Goal: Task Accomplishment & Management: Complete application form

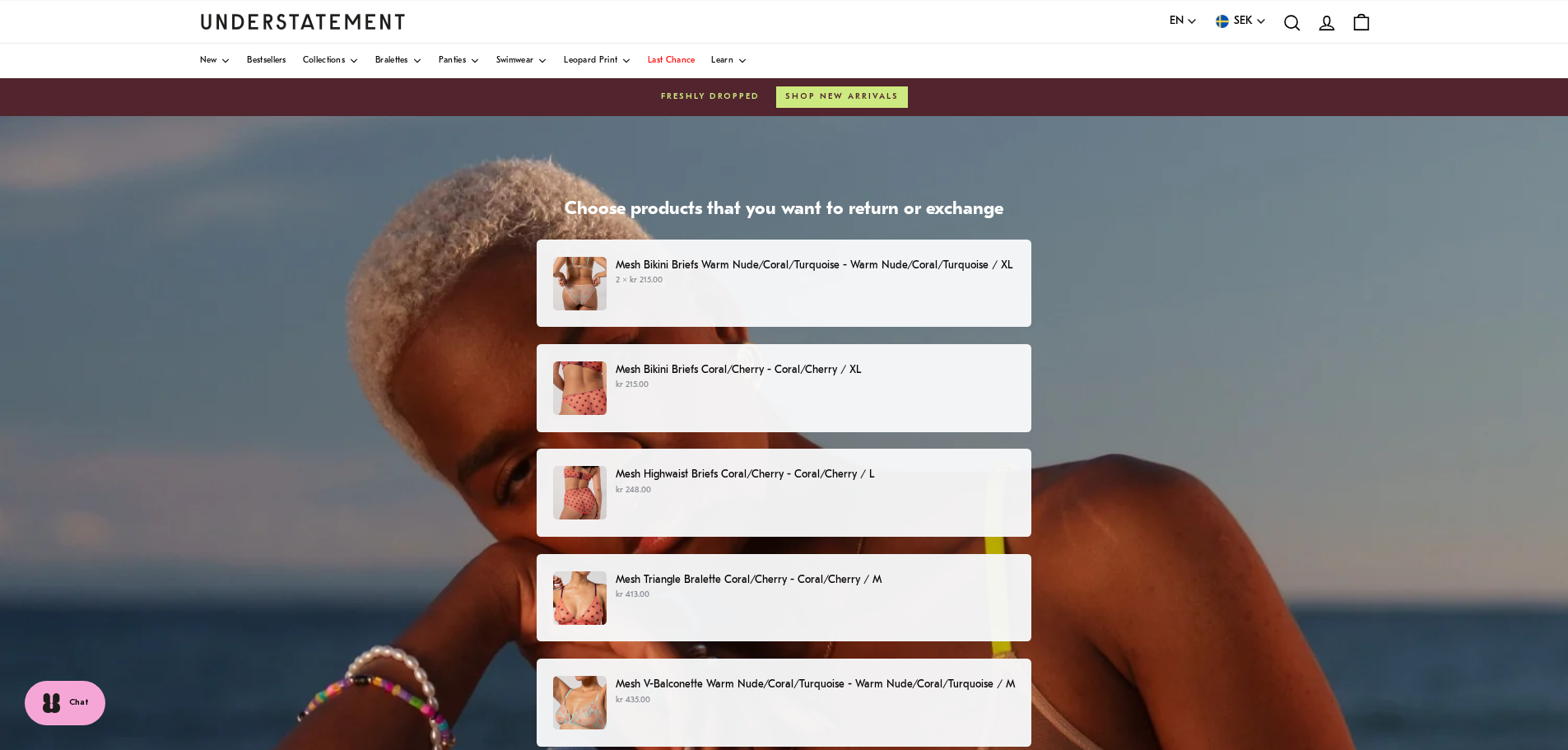
click at [812, 404] on div "Mesh Bikini Briefs Coral/Cherry - Coral/Cherry / XL kr 215.00" at bounding box center [784, 388] width 461 height 54
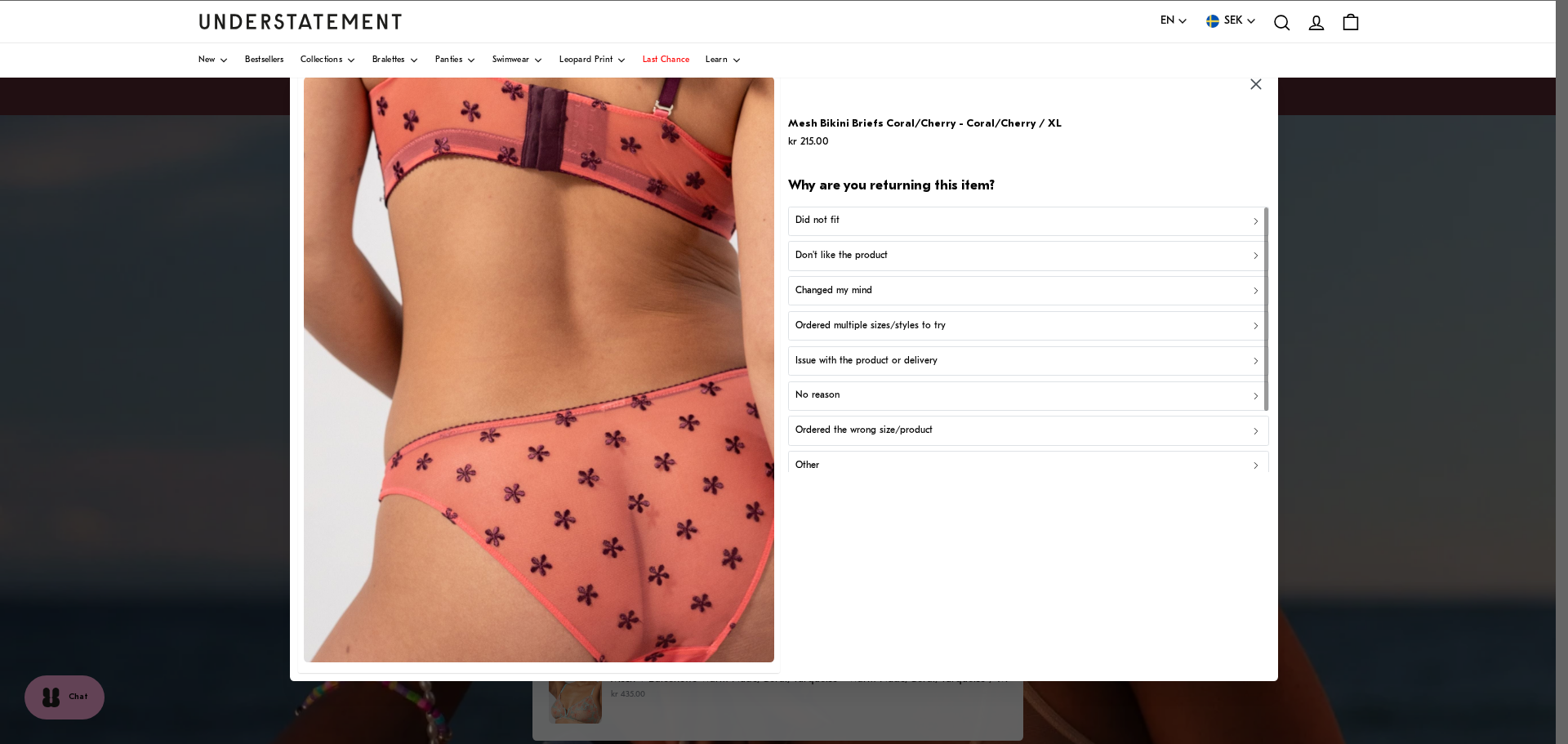
click at [867, 463] on div "Other" at bounding box center [1029, 465] width 467 height 16
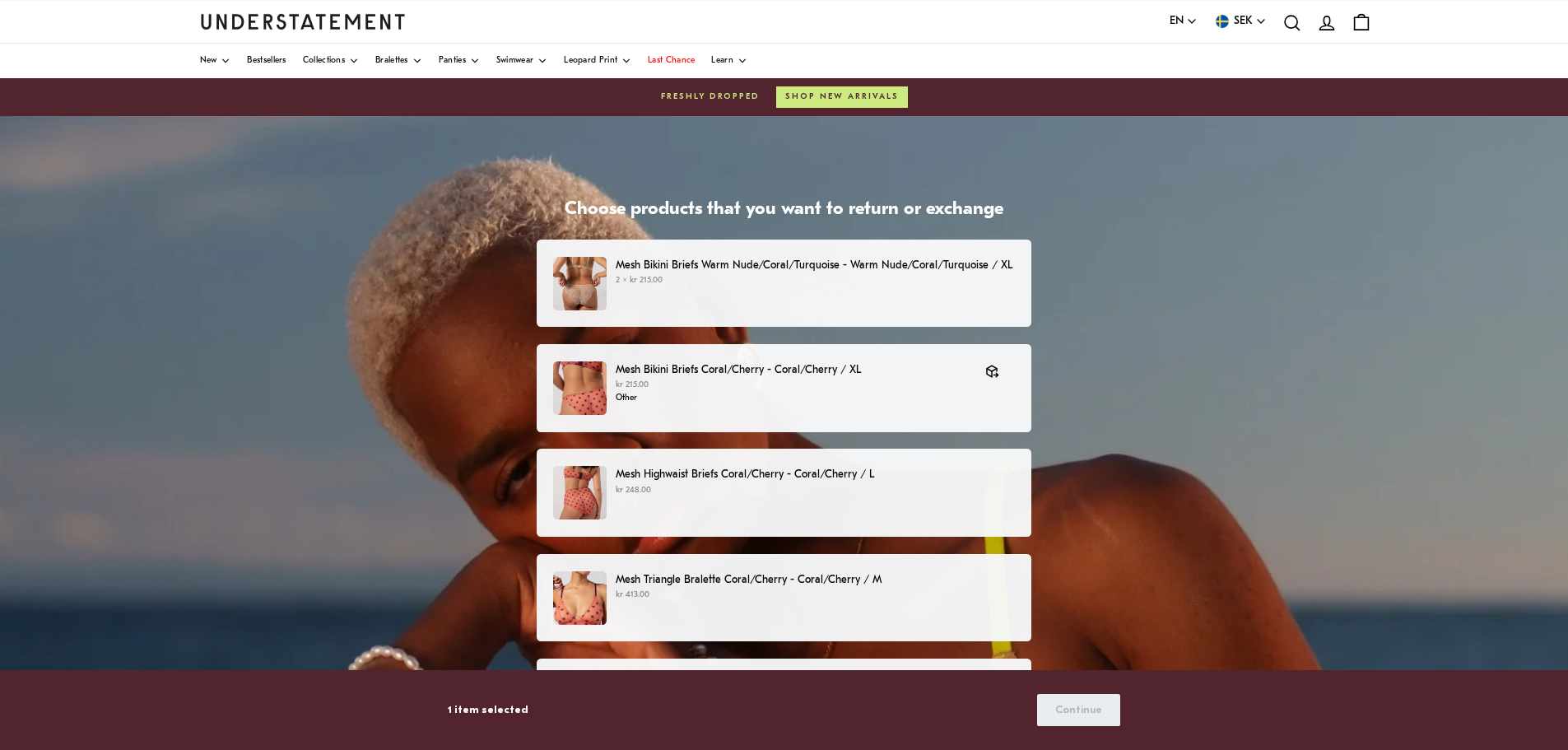
click at [792, 478] on p "Mesh Highwaist Briefs Coral/Cherry - Coral/Cherry / L" at bounding box center [815, 474] width 399 height 18
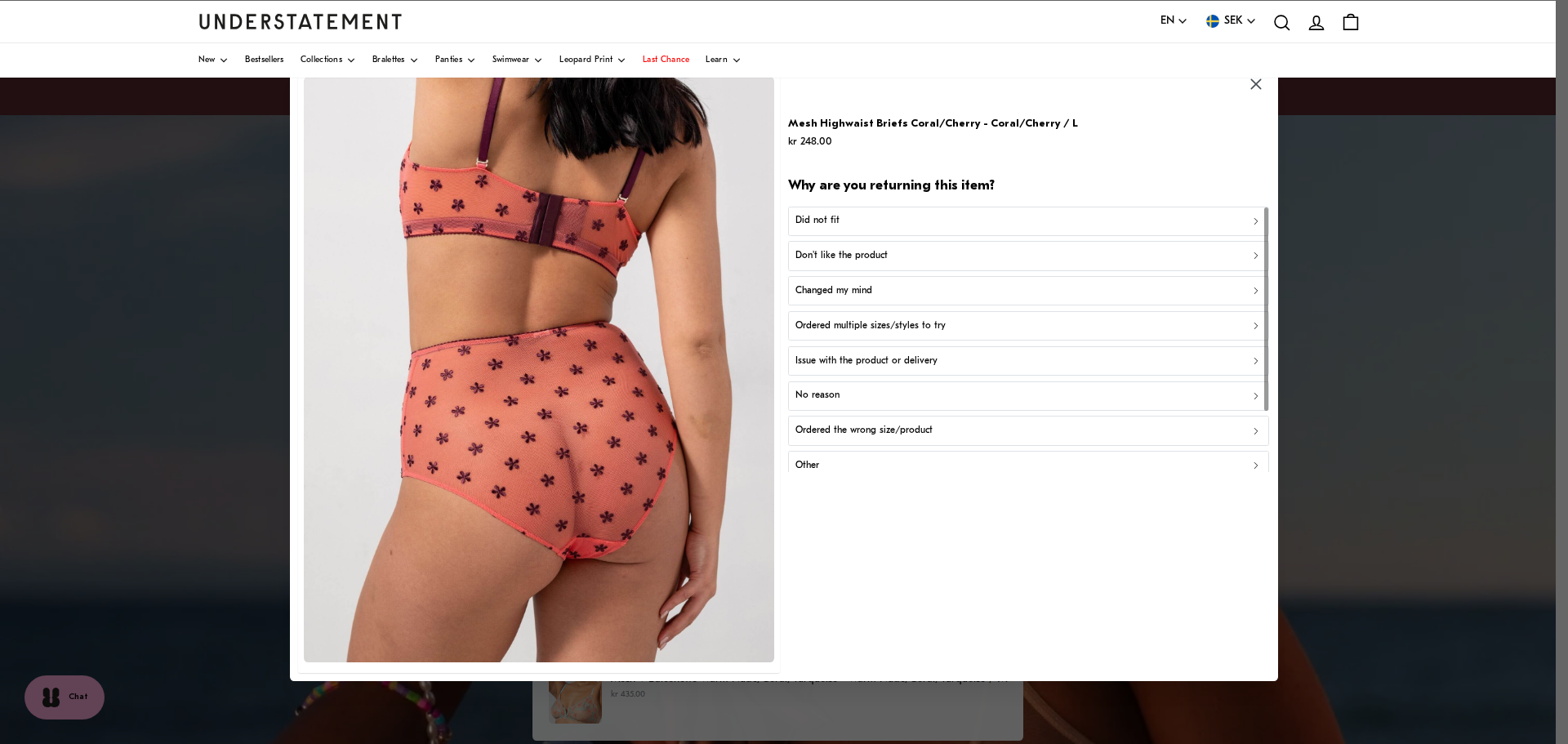
click at [819, 465] on p "Other" at bounding box center [807, 465] width 23 height 16
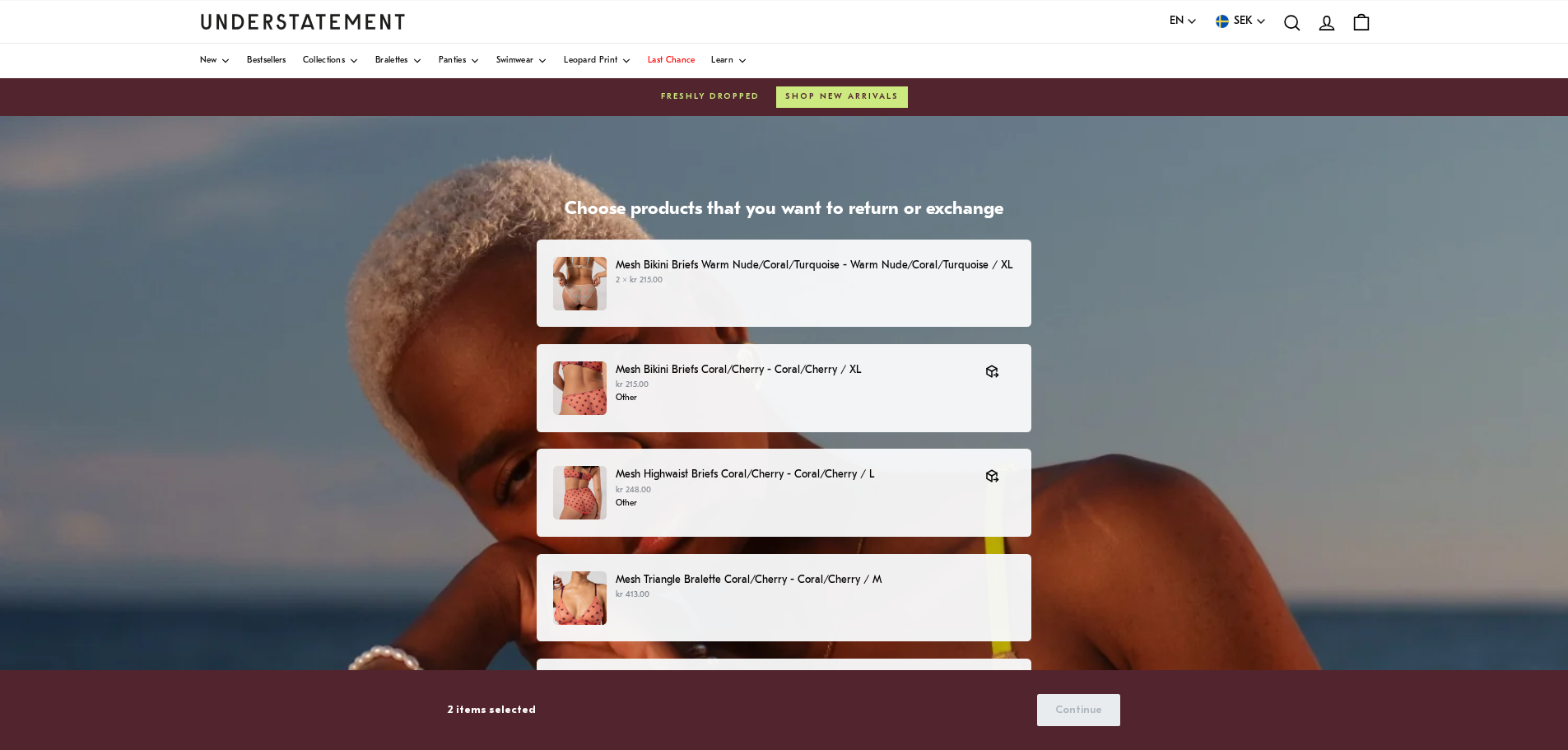
click at [800, 573] on p "Mesh Triangle Bralette Coral/Cherry - Coral/Cherry / M" at bounding box center [815, 579] width 399 height 18
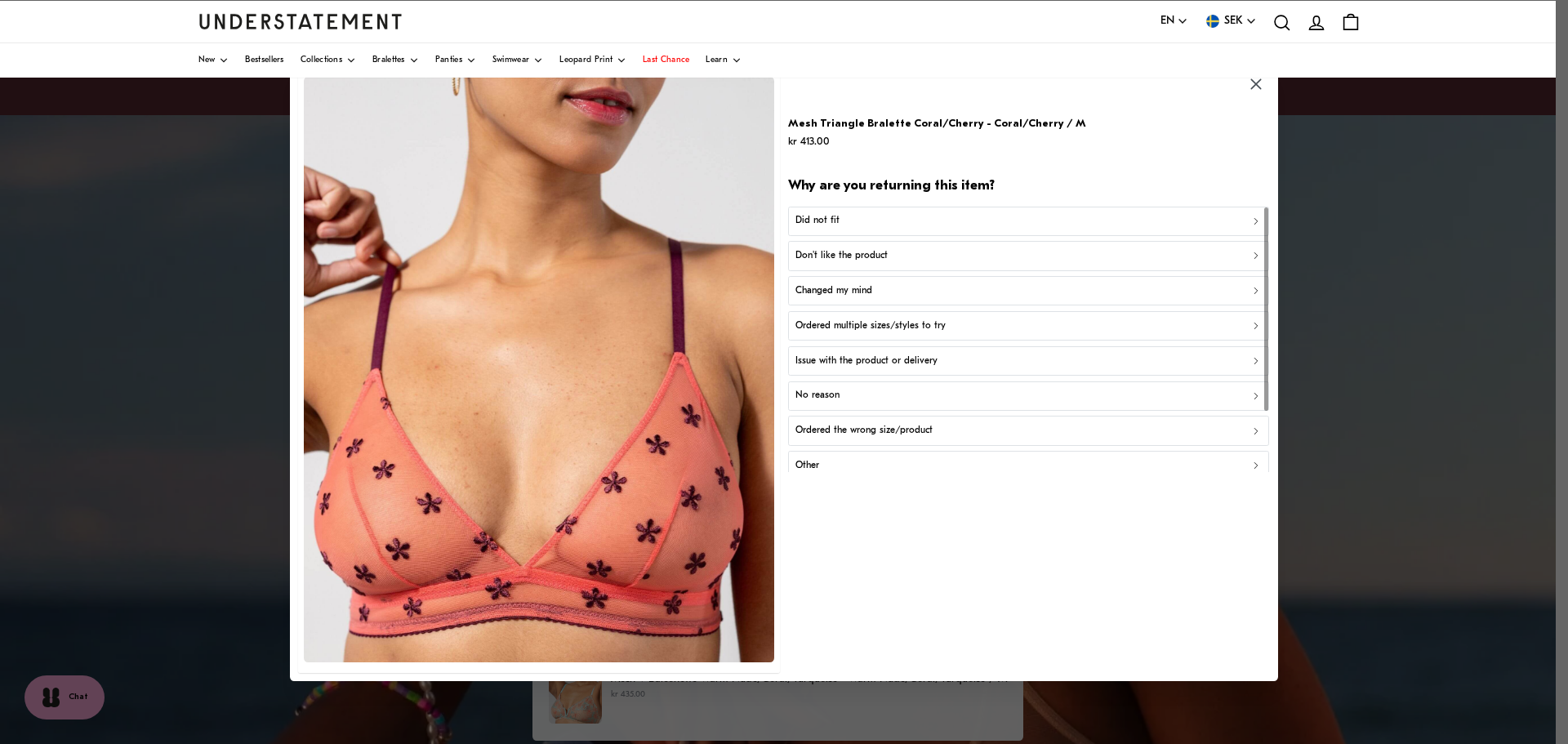
click at [1067, 253] on div "Don't like the product" at bounding box center [1029, 256] width 467 height 16
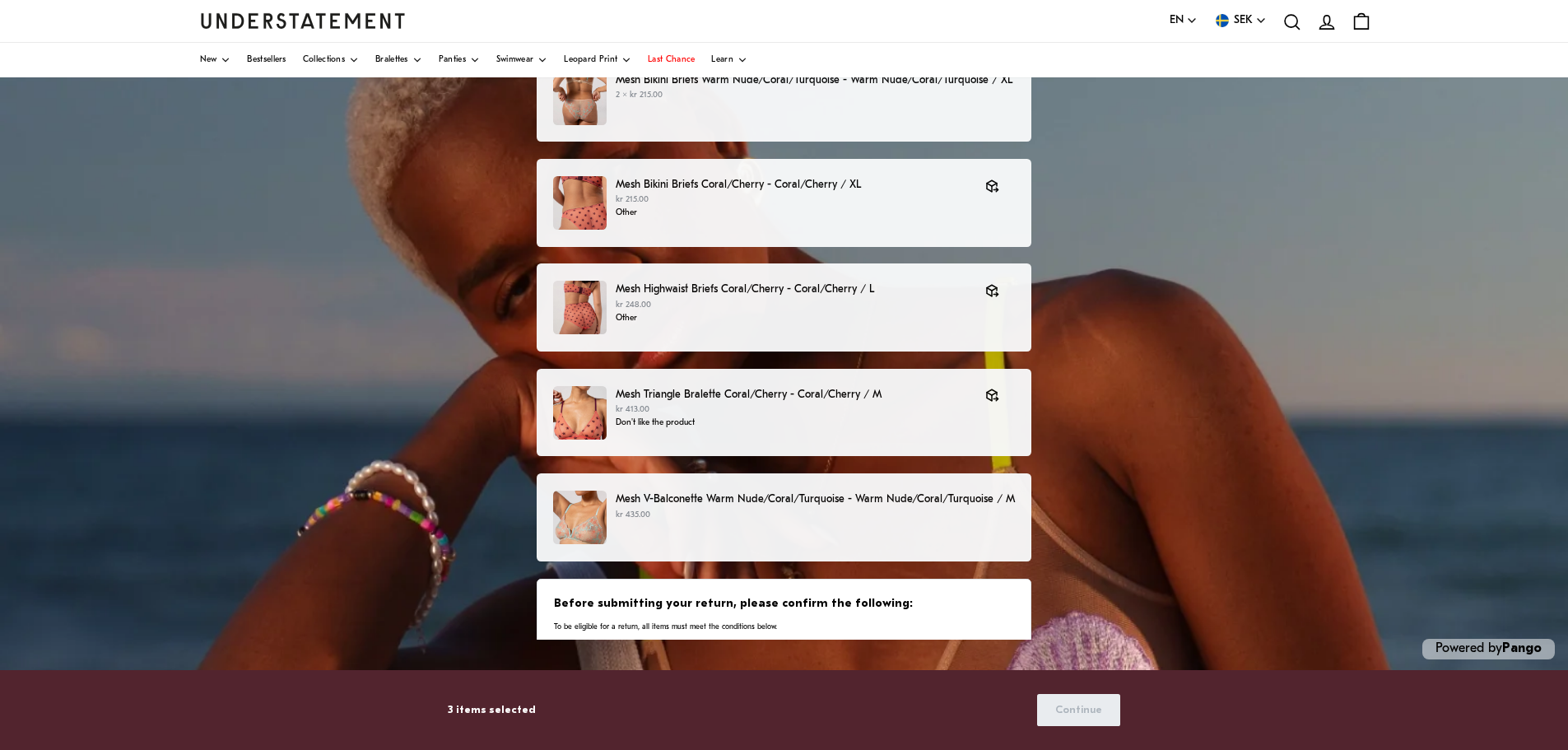
scroll to position [189, 0]
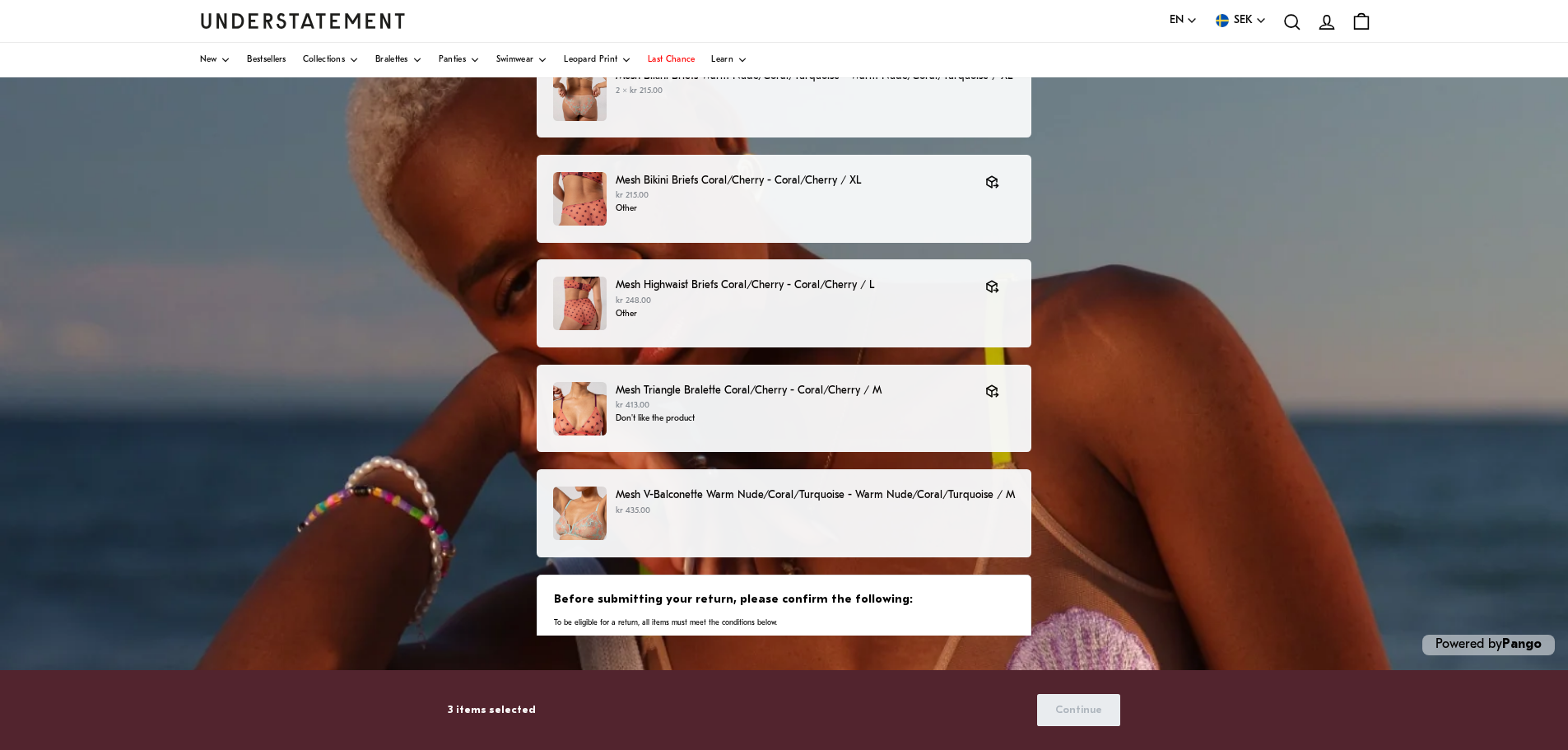
click at [808, 614] on div "Before submitting your return, please confirm the following: To be eligible for…" at bounding box center [784, 610] width 459 height 36
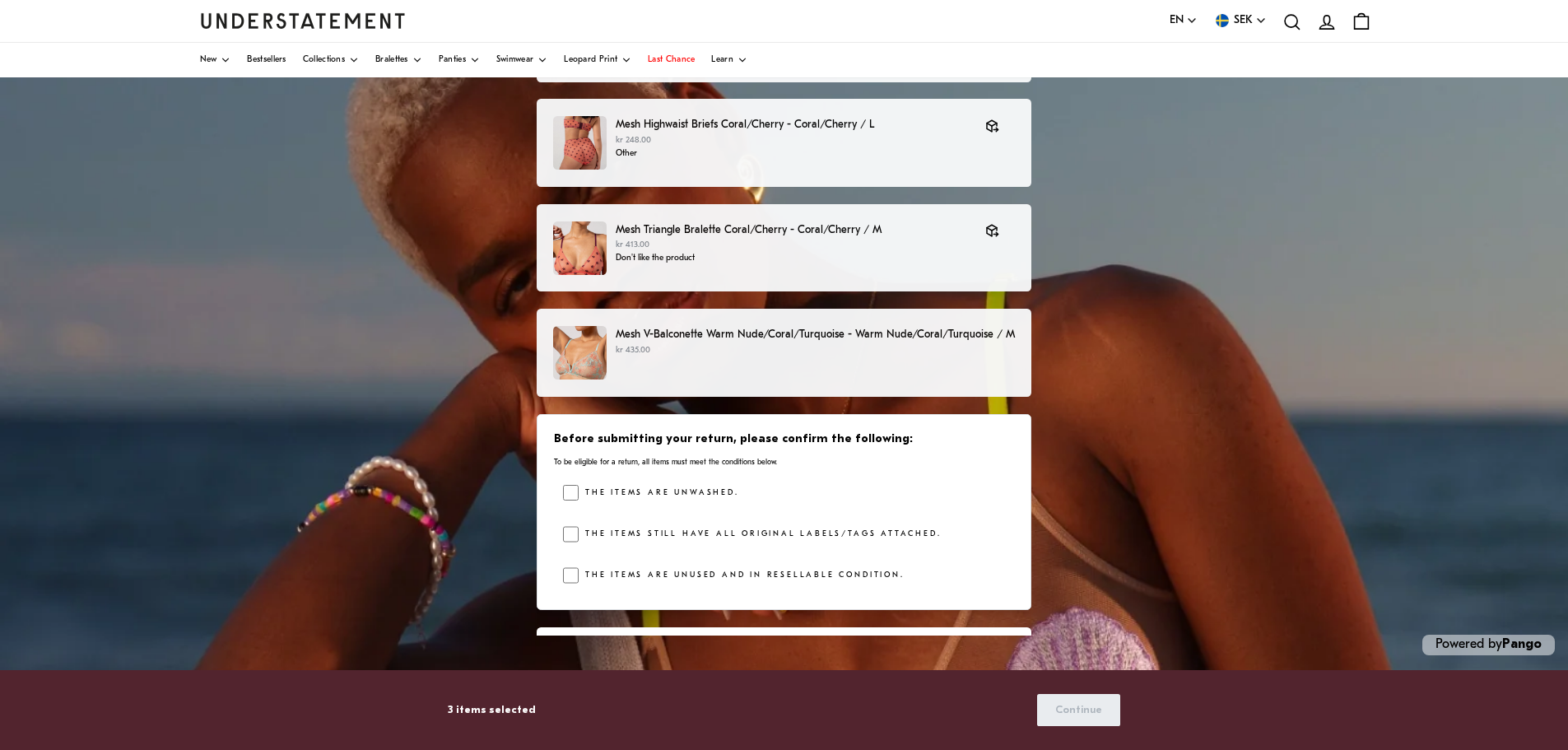
scroll to position [182, 0]
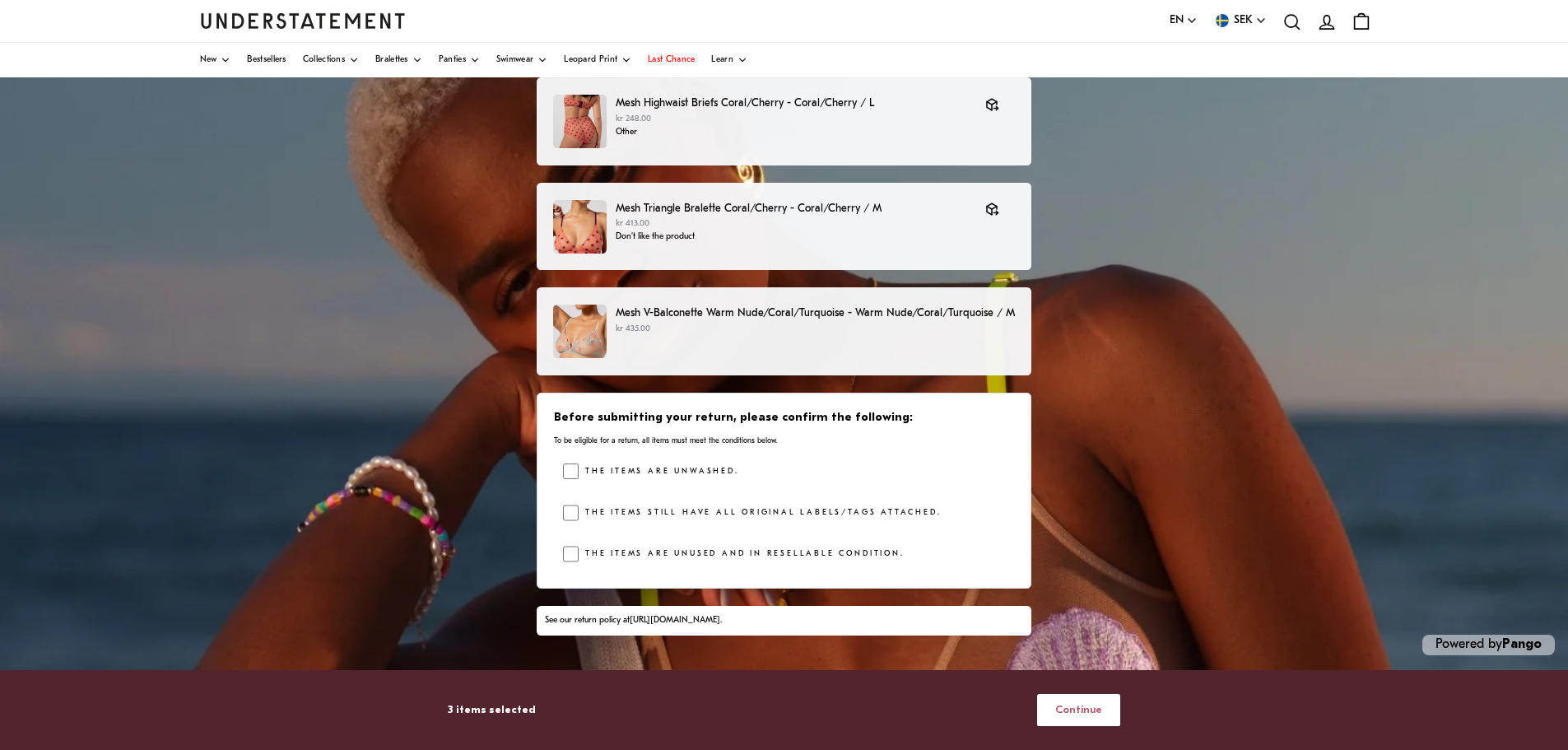
click at [1073, 702] on span "Continue" at bounding box center [1079, 710] width 47 height 30
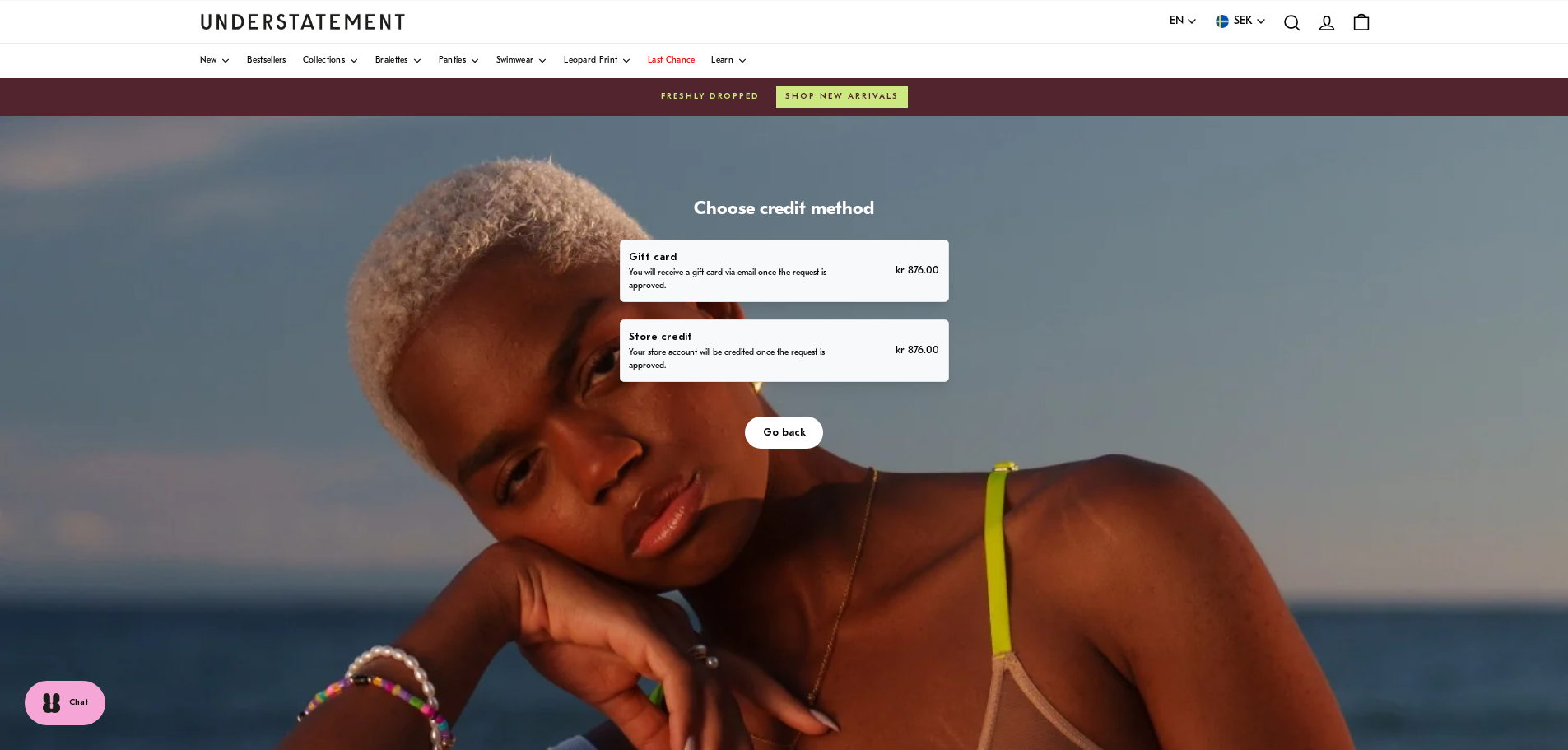
click at [662, 269] on p "You will receive a gift card via email once the request is approved." at bounding box center [728, 279] width 198 height 26
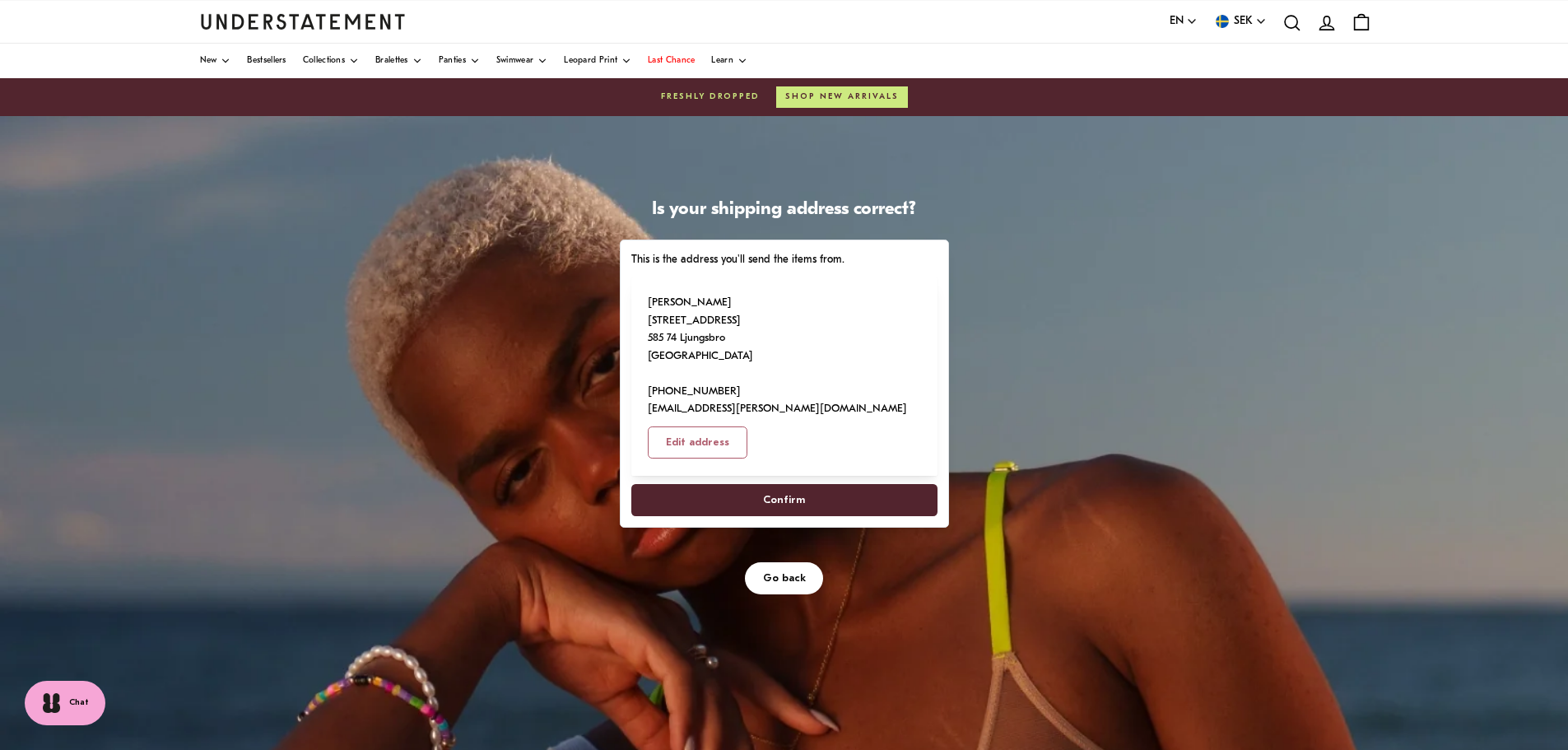
click at [763, 485] on span "Confirm" at bounding box center [783, 500] width 270 height 30
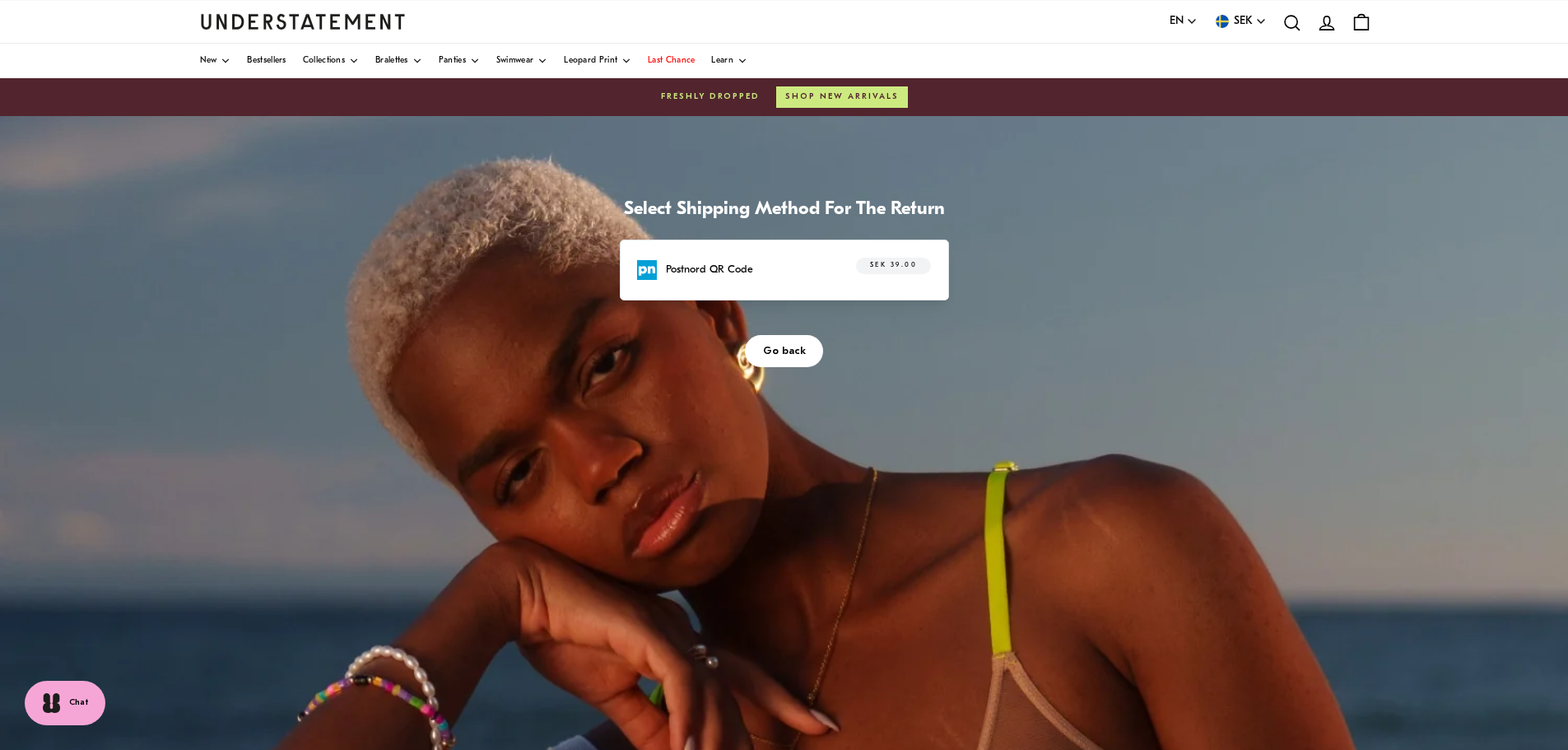
click at [696, 271] on p "Postnord QR Code" at bounding box center [710, 269] width 87 height 18
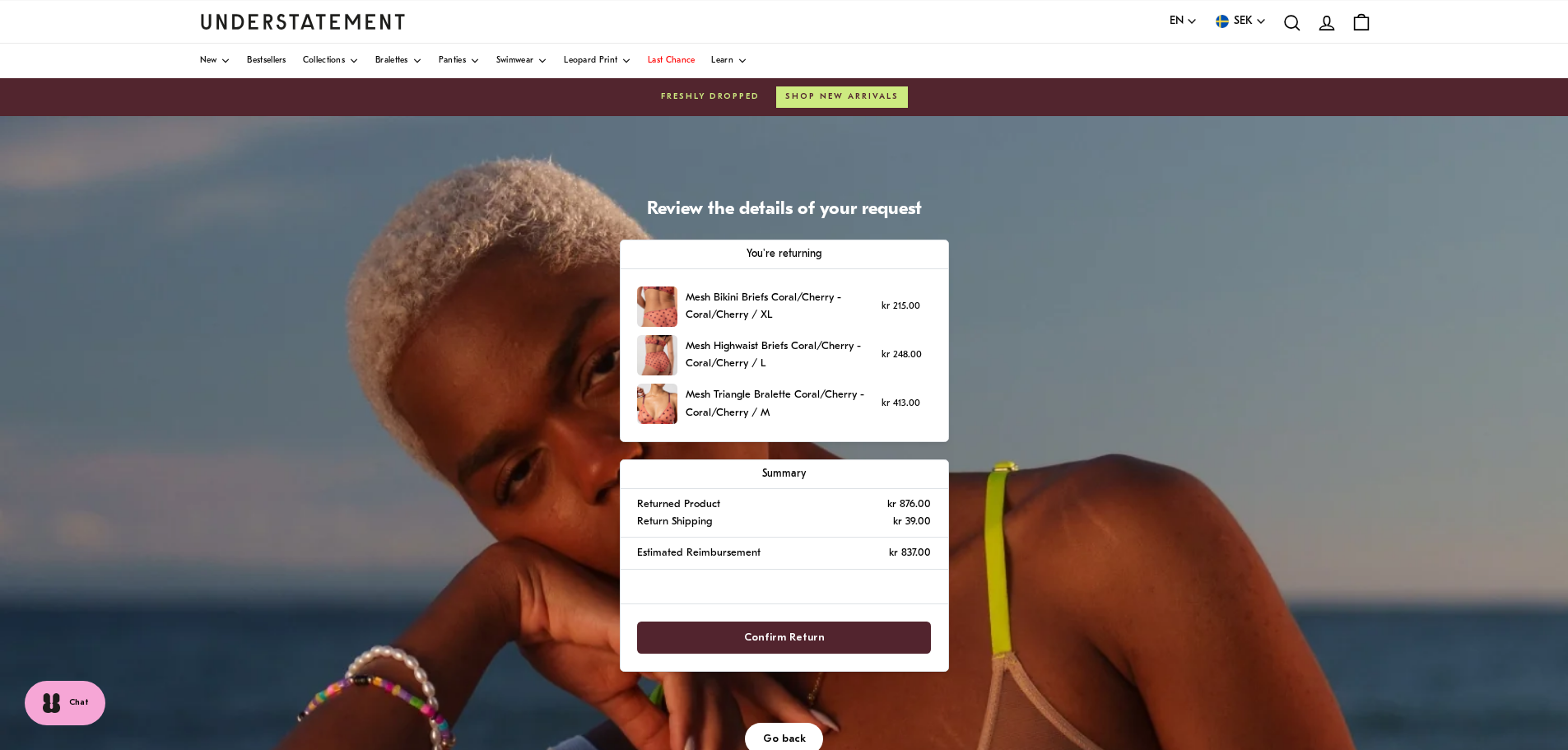
click at [745, 642] on span "Confirm Return" at bounding box center [784, 637] width 257 height 30
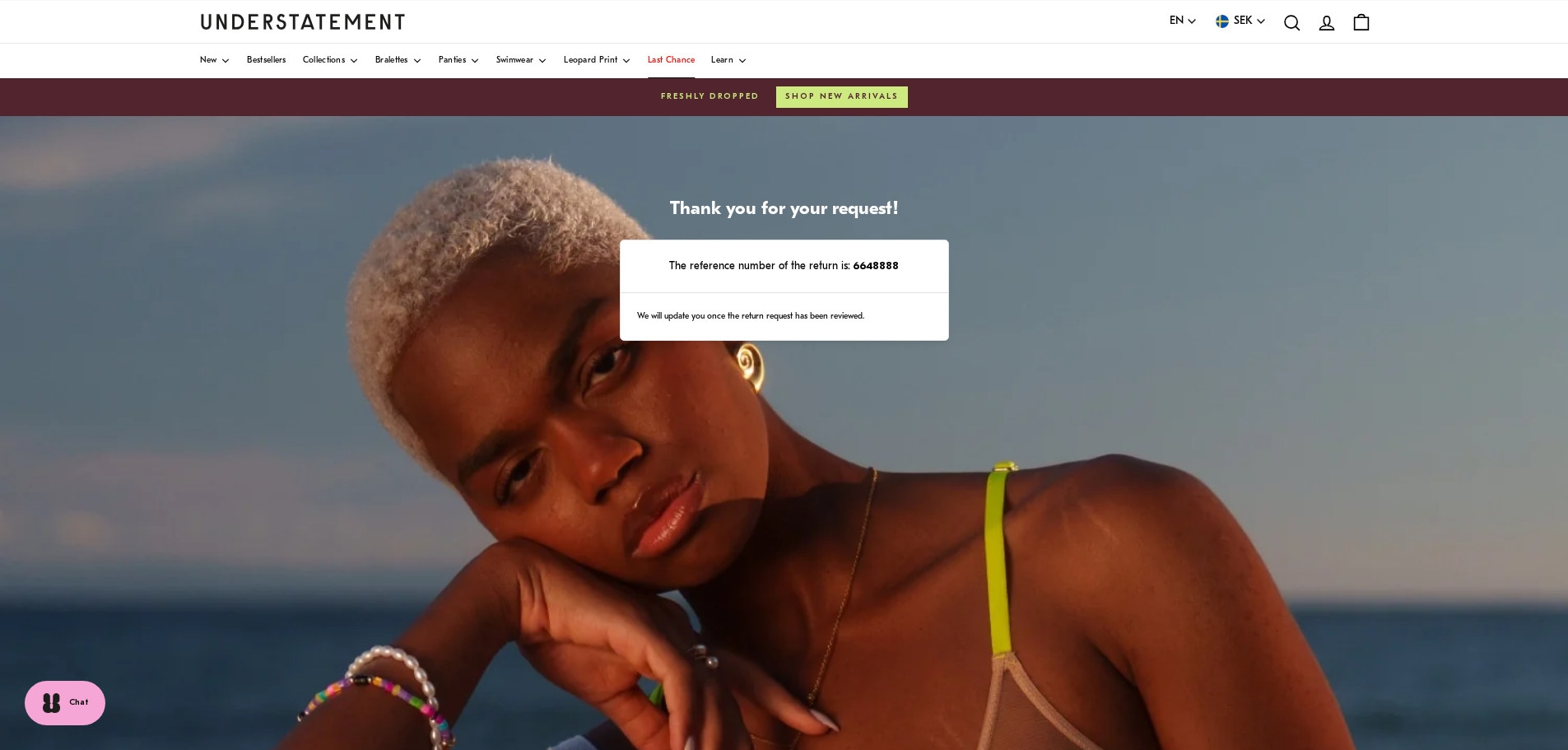
click at [678, 61] on span "Last Chance" at bounding box center [671, 61] width 47 height 8
